Goal: Information Seeking & Learning: Understand process/instructions

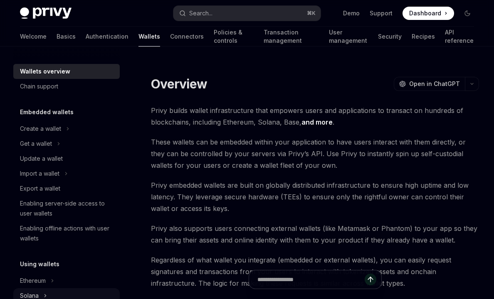
click at [38, 128] on div "Create a wallet" at bounding box center [40, 129] width 41 height 10
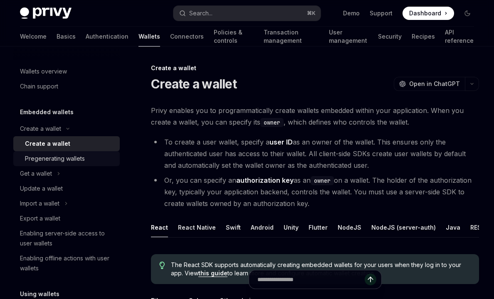
click at [43, 161] on div "Pregenerating wallets" at bounding box center [55, 159] width 60 height 10
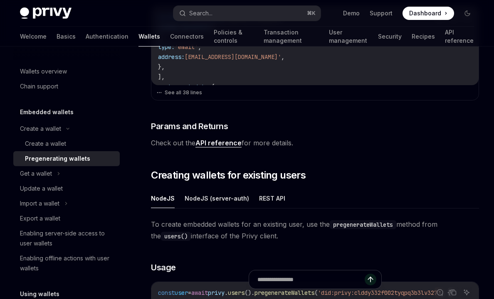
scroll to position [172, 0]
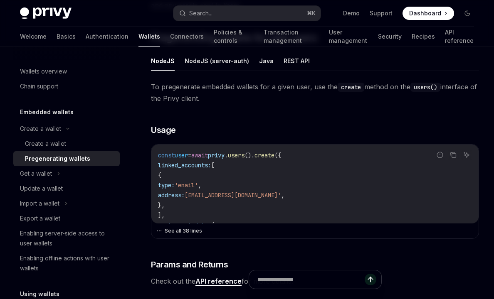
click at [195, 229] on button "See all 38 lines" at bounding box center [314, 231] width 317 height 12
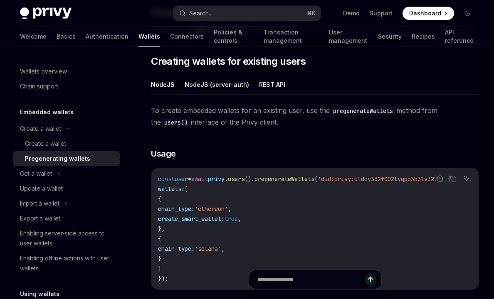
scroll to position [0, 0]
click at [222, 87] on button "NodeJS (server-auth)" at bounding box center [217, 85] width 64 height 20
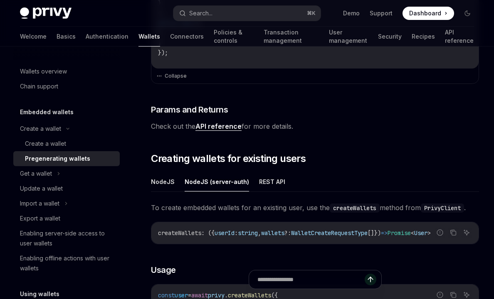
scroll to position [644, 0]
click at [83, 145] on div "Create a wallet" at bounding box center [70, 144] width 90 height 10
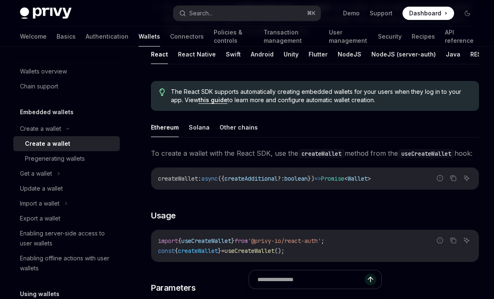
scroll to position [149, 0]
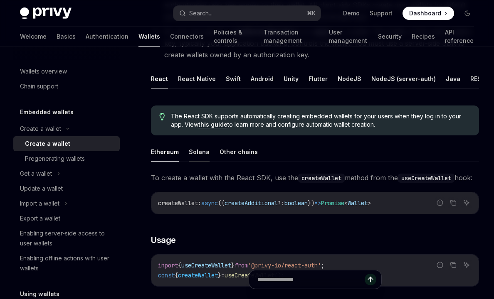
click at [200, 155] on button "Solana" at bounding box center [199, 152] width 21 height 20
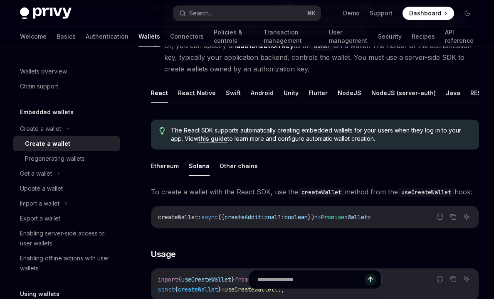
scroll to position [227, 0]
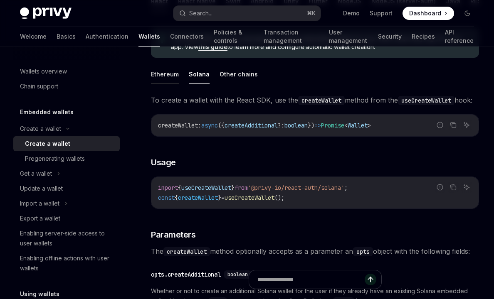
click at [169, 76] on button "Ethereum" at bounding box center [165, 74] width 28 height 20
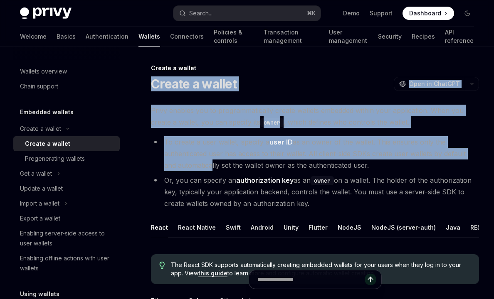
drag, startPoint x: 154, startPoint y: 82, endPoint x: 195, endPoint y: 168, distance: 94.8
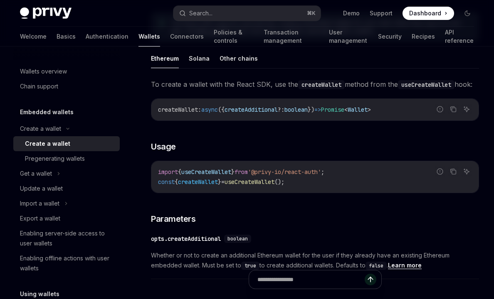
scroll to position [249, 0]
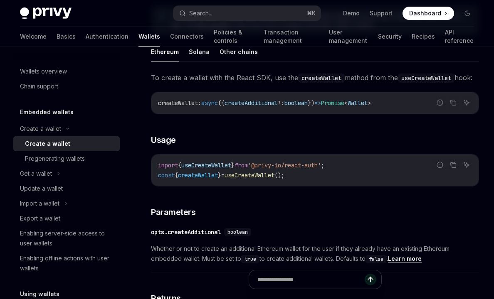
click at [312, 169] on span "'@privy-io/react-auth'" at bounding box center [284, 165] width 73 height 7
click at [221, 169] on span "useCreateWallet" at bounding box center [206, 165] width 50 height 7
copy span "useCreateWallet"
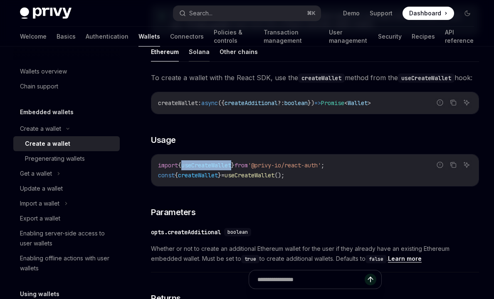
click at [199, 52] on button "Solana" at bounding box center [199, 52] width 21 height 20
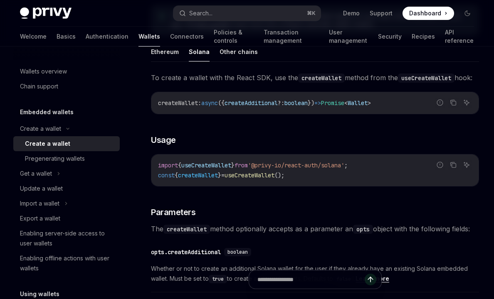
click at [335, 180] on code "import { useCreateWallet } from '@privy-io/react-auth/solana' ; const { createW…" at bounding box center [315, 170] width 314 height 20
click at [335, 169] on span "'@privy-io/react-auth/solana'" at bounding box center [296, 165] width 96 height 7
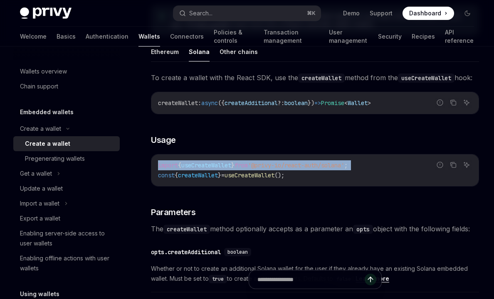
click at [335, 169] on span "'@privy-io/react-auth/solana'" at bounding box center [296, 165] width 96 height 7
copy code "import { useCreateWallet } from '@privy-io/react-auth/solana' ;"
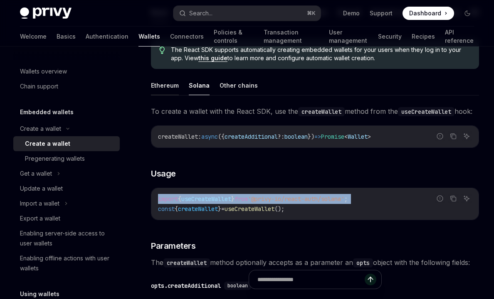
click at [166, 89] on button "Ethereum" at bounding box center [165, 86] width 28 height 20
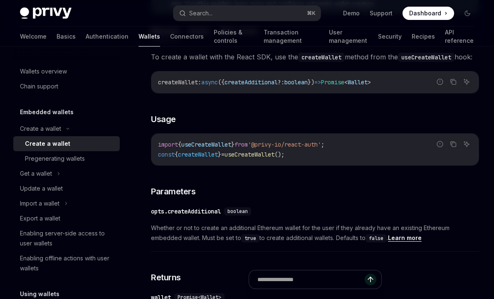
scroll to position [285, 0]
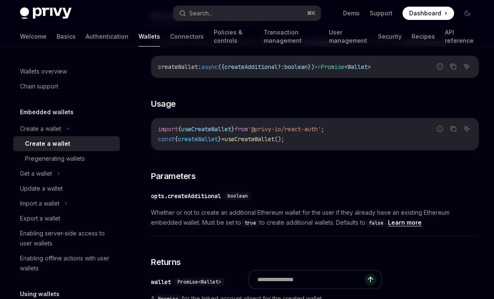
click at [178, 143] on span "{" at bounding box center [176, 139] width 3 height 7
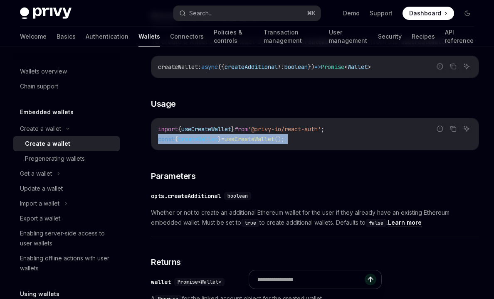
click at [178, 143] on span "{" at bounding box center [176, 139] width 3 height 7
copy code "const { createWallet } = useCreateWallet ();"
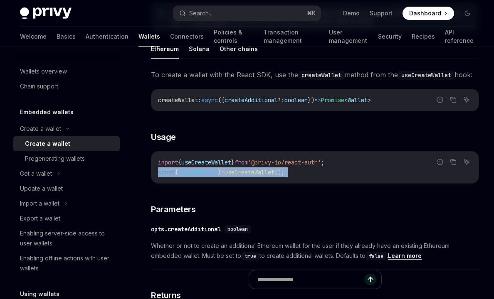
scroll to position [241, 0]
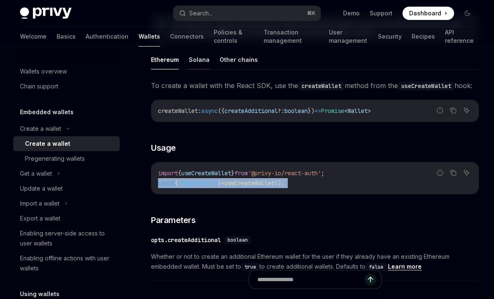
click at [195, 67] on button "Solana" at bounding box center [199, 60] width 21 height 20
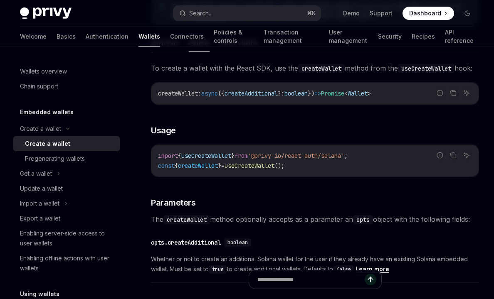
scroll to position [172, 0]
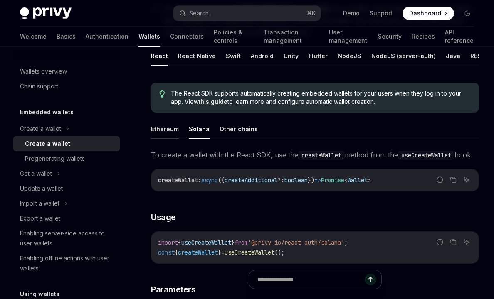
click at [158, 133] on button "Ethereum" at bounding box center [165, 129] width 28 height 20
click at [234, 132] on button "Other chains" at bounding box center [239, 129] width 38 height 20
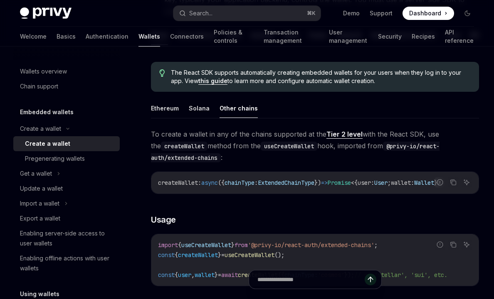
scroll to position [170, 0]
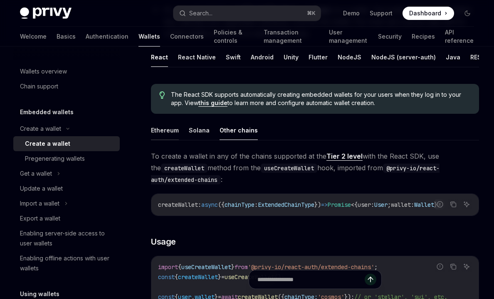
click at [163, 132] on button "Ethereum" at bounding box center [165, 131] width 28 height 20
type textarea "*"
